Goal: Obtain resource: Obtain resource

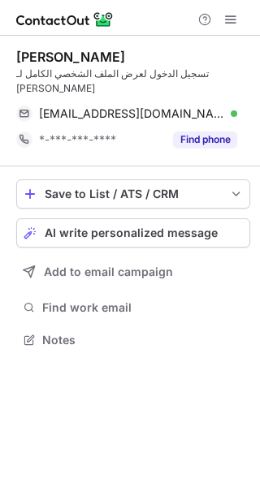
scroll to position [314, 260]
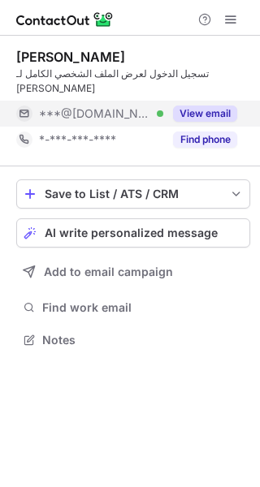
scroll to position [7, 8]
click at [196, 106] on button "View email" at bounding box center [205, 114] width 64 height 16
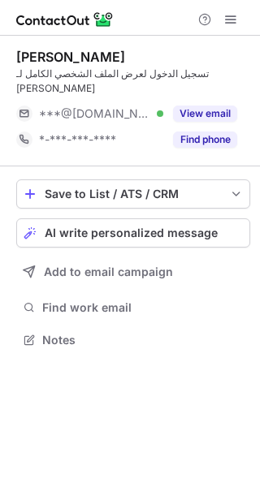
scroll to position [7, 8]
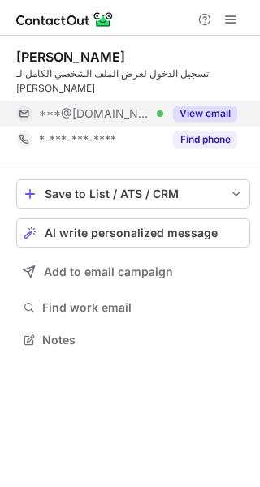
click at [213, 106] on button "View email" at bounding box center [205, 114] width 64 height 16
